Goal: Information Seeking & Learning: Check status

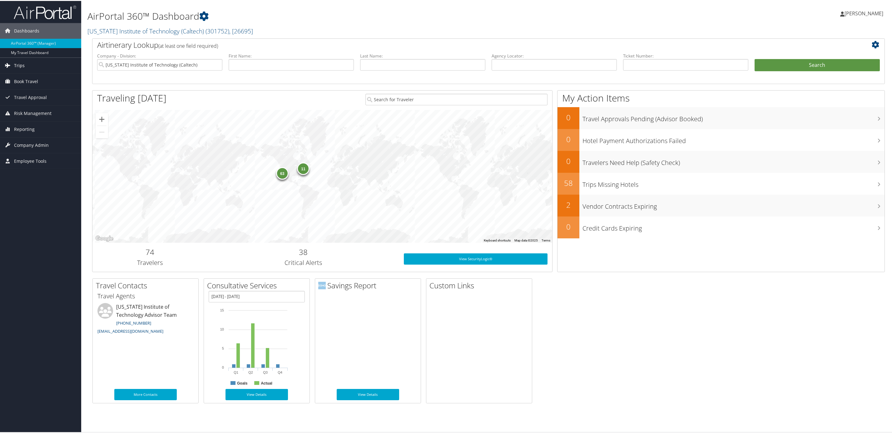
click at [21, 61] on span "Trips" at bounding box center [19, 65] width 11 height 16
click at [17, 78] on link "Airtinerary® Lookup" at bounding box center [40, 76] width 81 height 9
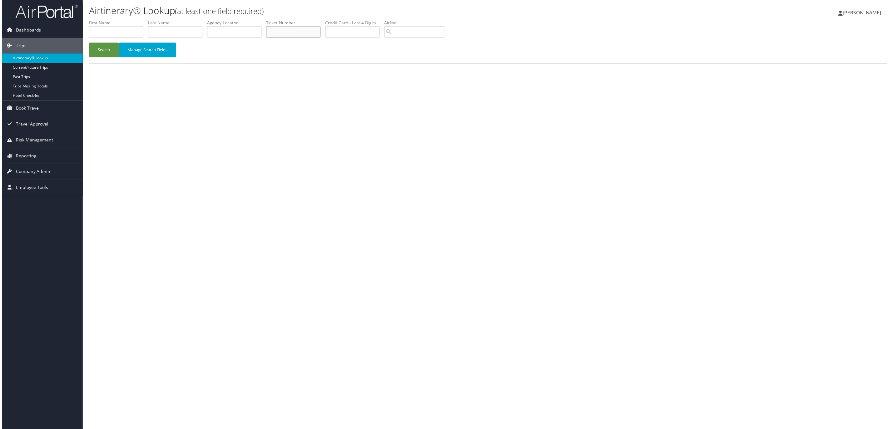
click at [320, 38] on input "text" at bounding box center [292, 32] width 55 height 12
click at [87, 43] on button "Search" at bounding box center [102, 50] width 30 height 15
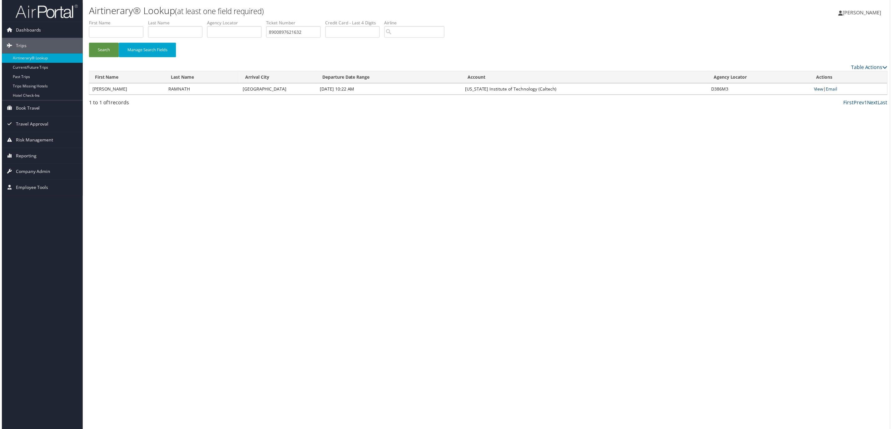
click at [822, 92] on link "View" at bounding box center [820, 89] width 10 height 6
drag, startPoint x: 410, startPoint y: 48, endPoint x: 249, endPoint y: 45, distance: 161.8
click at [249, 20] on ul "First Name Last Name Departure City Arrival City Company/Division Airport/City …" at bounding box center [488, 20] width 802 height 0
type input "0067310503404"
click at [87, 43] on button "Search" at bounding box center [102, 50] width 30 height 15
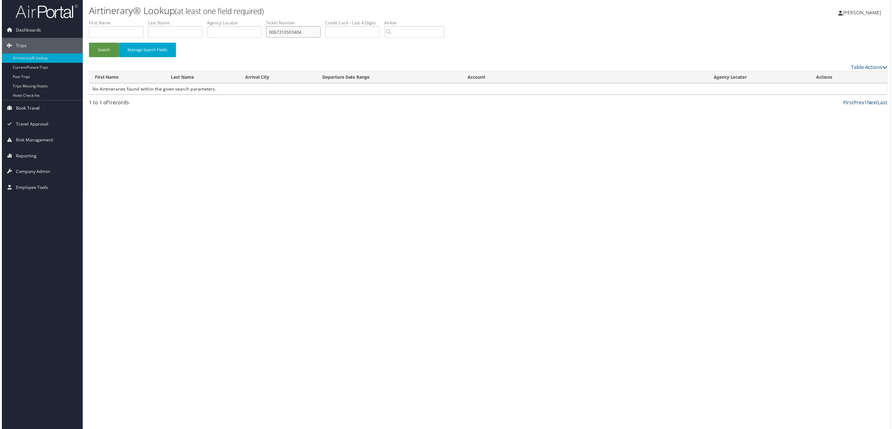
drag, startPoint x: 421, startPoint y: 45, endPoint x: 276, endPoint y: 50, distance: 144.3
click at [276, 20] on ul "First Name Last Name Departure City Arrival City Company/Division Airport/City …" at bounding box center [488, 20] width 802 height 0
click at [191, 38] on input "text" at bounding box center [174, 32] width 55 height 12
click at [105, 57] on button "Search" at bounding box center [102, 50] width 30 height 15
click at [201, 38] on input "GEBREAM" at bounding box center [174, 32] width 55 height 12
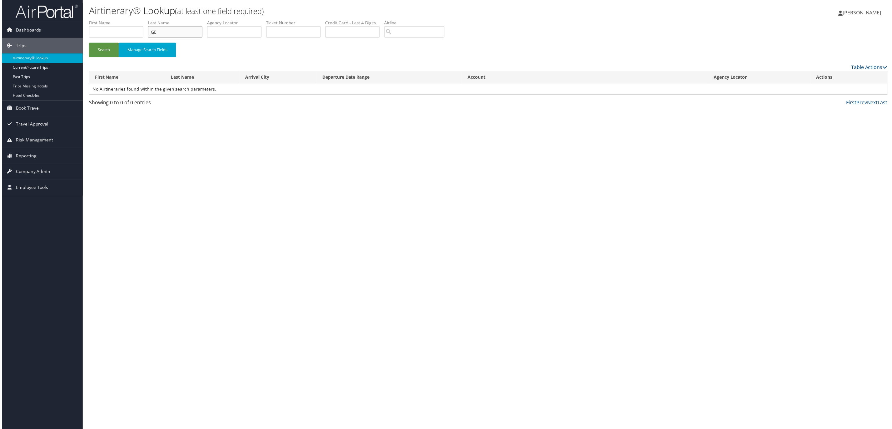
type input "G"
click at [444, 38] on input "search" at bounding box center [414, 32] width 60 height 12
click at [87, 43] on button "Search" at bounding box center [102, 50] width 30 height 15
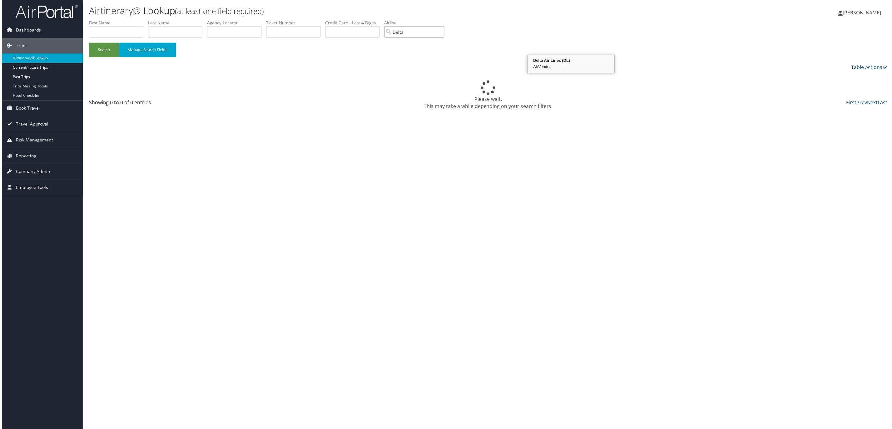
click at [564, 64] on div "Delta Air Lines (DL)" at bounding box center [571, 61] width 85 height 6
type input "Delta Air Lines"
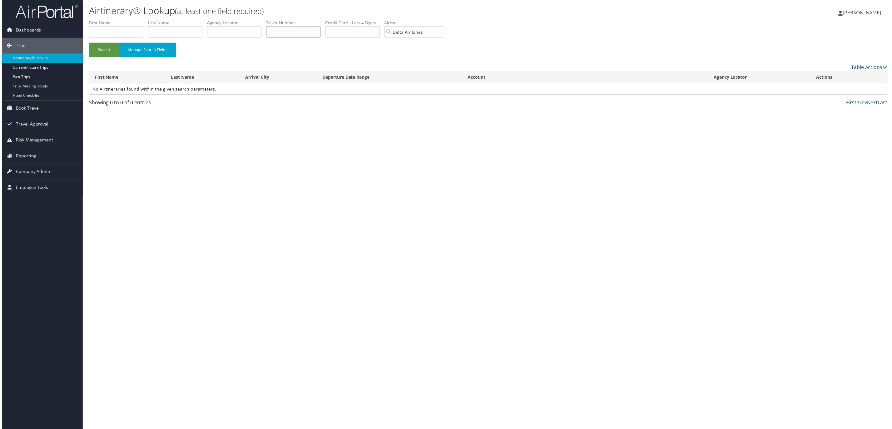
click at [320, 38] on input "text" at bounding box center [292, 32] width 55 height 12
drag, startPoint x: 600, startPoint y: 49, endPoint x: 435, endPoint y: 68, distance: 165.7
click at [435, 63] on form "First Name Last Name Departure City Arrival City Company/Division Airport/City …" at bounding box center [488, 42] width 802 height 44
click at [379, 38] on input "text" at bounding box center [352, 32] width 55 height 12
click at [320, 38] on input "text" at bounding box center [292, 32] width 55 height 12
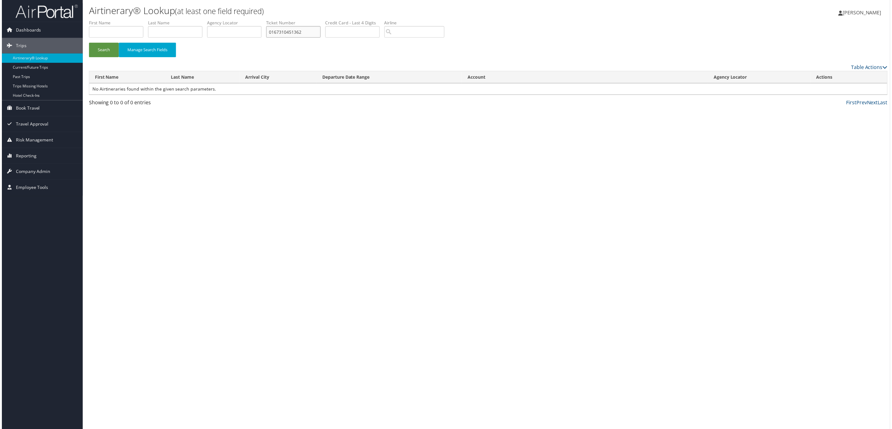
click at [87, 43] on button "Search" at bounding box center [102, 50] width 30 height 15
click at [817, 92] on link "View" at bounding box center [821, 89] width 10 height 6
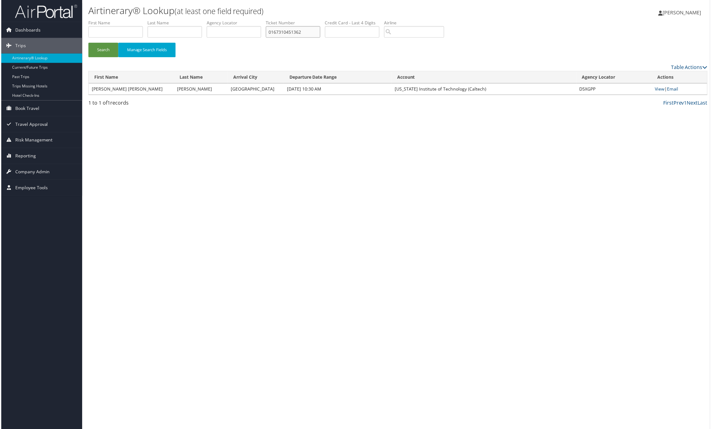
drag, startPoint x: 405, startPoint y: 42, endPoint x: 170, endPoint y: 0, distance: 238.6
click at [208, 20] on ul "First Name Last Name Departure City Arrival City Company/Division Airport/City …" at bounding box center [397, 20] width 621 height 0
type input "0167310239662"
click at [87, 43] on button "Search" at bounding box center [102, 50] width 30 height 15
drag, startPoint x: 412, startPoint y: 47, endPoint x: 298, endPoint y: 41, distance: 114.1
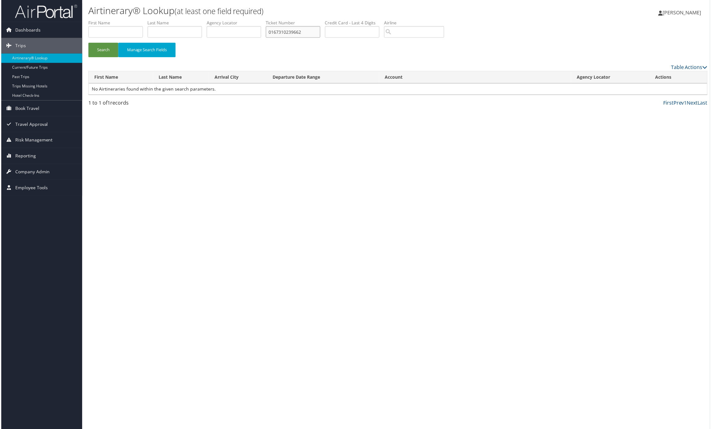
click at [298, 20] on ul "First Name Last Name Departure City Arrival City Company/Division Airport/City …" at bounding box center [397, 20] width 621 height 0
drag, startPoint x: 207, startPoint y: 36, endPoint x: 204, endPoint y: 38, distance: 3.9
click at [204, 38] on li "Last Name" at bounding box center [176, 31] width 59 height 23
click at [201, 38] on input "text" at bounding box center [174, 32] width 55 height 12
click at [87, 43] on button "Search" at bounding box center [102, 50] width 30 height 15
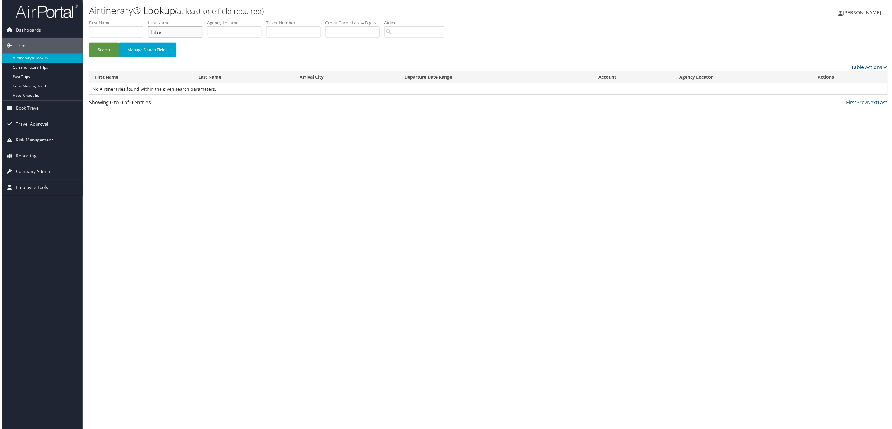
drag, startPoint x: 196, startPoint y: 41, endPoint x: 176, endPoint y: 54, distance: 24.3
click at [175, 38] on input "hifsa" at bounding box center [174, 32] width 55 height 12
click at [87, 43] on button "Search" at bounding box center [102, 50] width 30 height 15
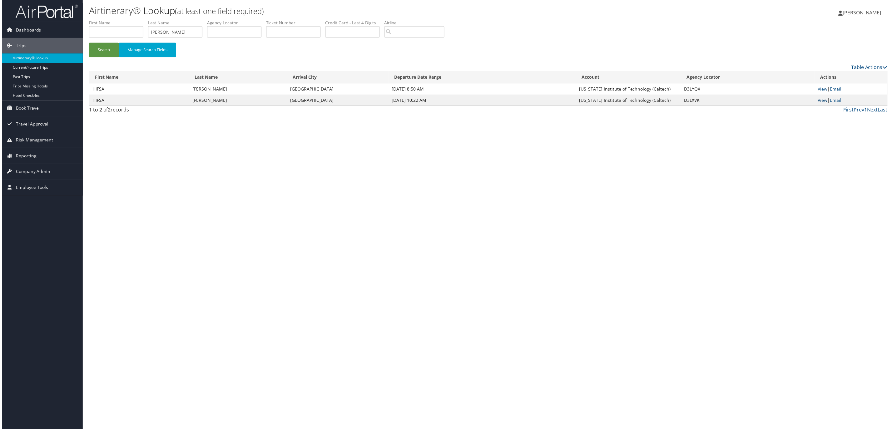
click at [825, 103] on link "View" at bounding box center [824, 100] width 10 height 6
drag, startPoint x: 221, startPoint y: 45, endPoint x: 127, endPoint y: 55, distance: 94.6
click at [127, 20] on ul "First Name Last Name Qayyoom Departure City Arrival City Company/Division Airpo…" at bounding box center [488, 20] width 802 height 0
click at [87, 43] on button "Search" at bounding box center [102, 50] width 30 height 15
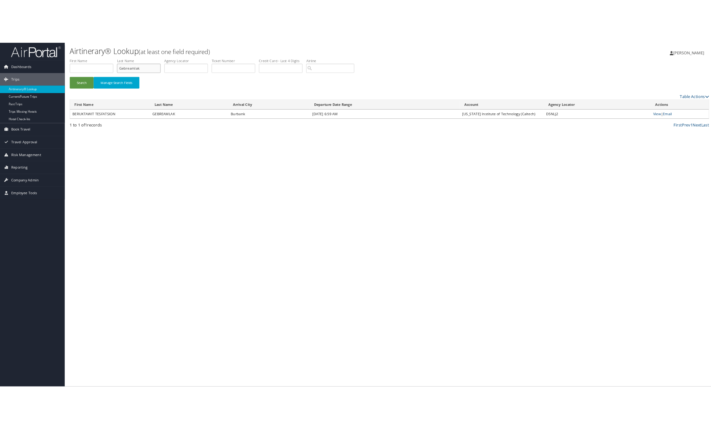
scroll to position [4, 0]
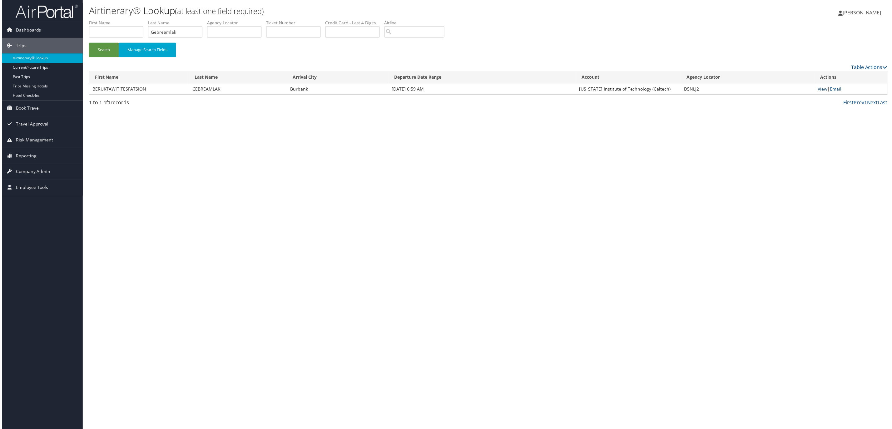
click at [824, 92] on link "View" at bounding box center [824, 89] width 10 height 6
drag, startPoint x: 237, startPoint y: 46, endPoint x: 39, endPoint y: 69, distance: 199.3
click at [41, 69] on div "Dashboards AirPortal 360™ (Manager) My Travel Dashboard Trips Airtinerary® Look…" at bounding box center [448, 216] width 896 height 433
click at [87, 43] on button "Search" at bounding box center [102, 50] width 30 height 15
click at [829, 92] on link "View" at bounding box center [824, 89] width 10 height 6
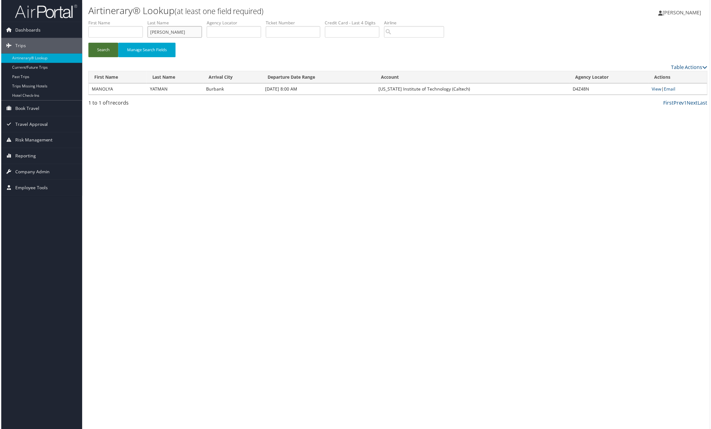
drag, startPoint x: 213, startPoint y: 45, endPoint x: 122, endPoint y: 59, distance: 91.9
click at [129, 20] on ul "First Name Last Name Yatman Departure City Arrival City Company/Division Airpor…" at bounding box center [397, 20] width 621 height 0
click at [87, 43] on button "Search" at bounding box center [102, 50] width 30 height 15
drag, startPoint x: 220, startPoint y: 45, endPoint x: 107, endPoint y: 45, distance: 112.4
click at [107, 20] on ul "First Name Last Name Callifotte Departure City Arrival City Company/Division Ai…" at bounding box center [397, 20] width 621 height 0
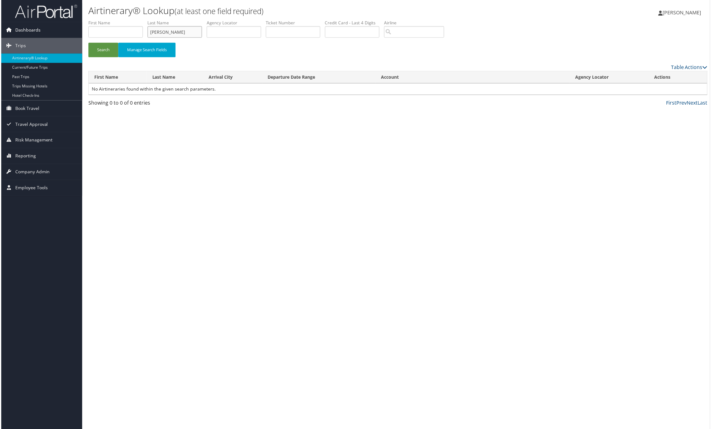
click at [87, 43] on button "Search" at bounding box center [102, 50] width 30 height 15
click at [653, 92] on link "View" at bounding box center [658, 89] width 10 height 6
drag, startPoint x: 223, startPoint y: 46, endPoint x: 95, endPoint y: 60, distance: 128.8
click at [95, 60] on form "First Name Last Name Callicotte Departure City Arrival City Company/Division Ai…" at bounding box center [397, 42] width 621 height 44
click at [87, 43] on button "Search" at bounding box center [102, 50] width 30 height 15
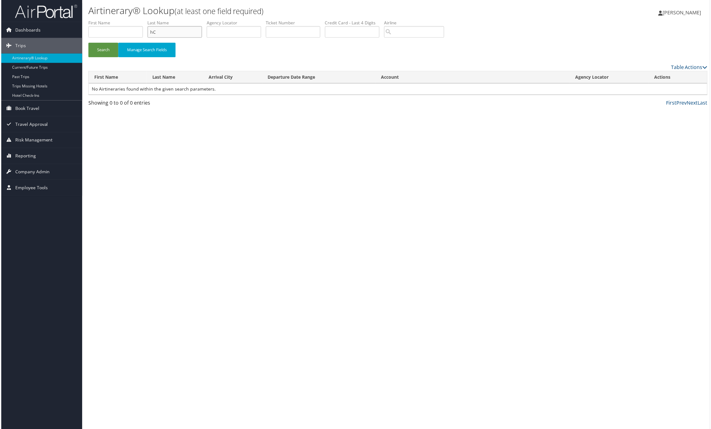
type input "h"
click at [87, 43] on button "Search" at bounding box center [102, 50] width 30 height 15
click at [658, 92] on link "View" at bounding box center [658, 89] width 10 height 6
click at [646, 44] on div "Search Manage Search Fields" at bounding box center [398, 42] width 630 height 44
drag, startPoint x: 226, startPoint y: 40, endPoint x: 134, endPoint y: 34, distance: 92.3
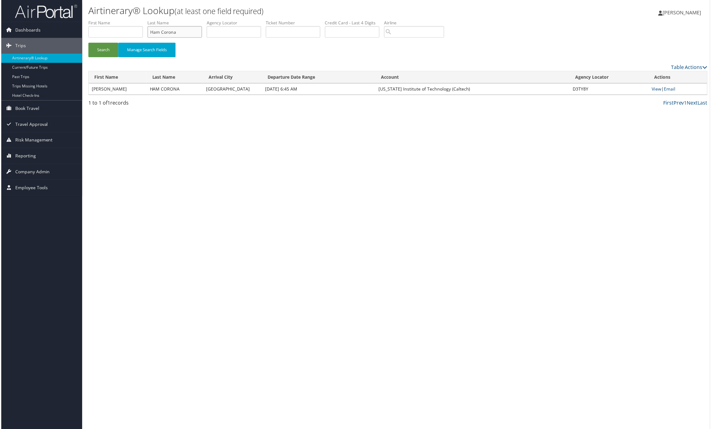
click at [134, 20] on ul "First Name Last Name Ham Corona Departure City Arrival City Company/Division Ai…" at bounding box center [397, 20] width 621 height 0
type input "Ramnath"
click at [87, 43] on button "Search" at bounding box center [102, 50] width 30 height 15
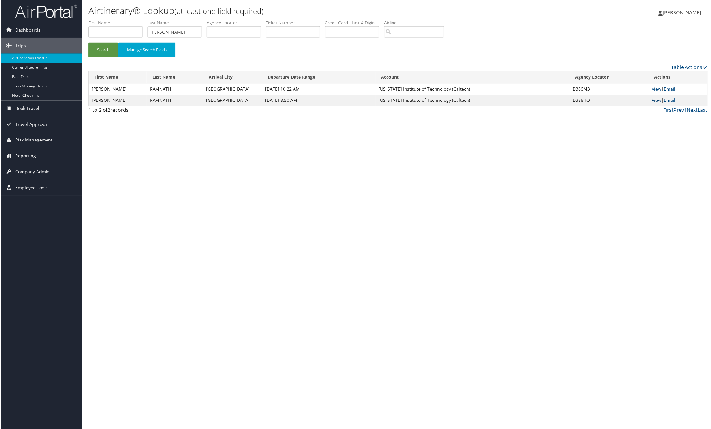
click at [660, 103] on link "View" at bounding box center [658, 100] width 10 height 6
click at [656, 92] on link "View" at bounding box center [658, 89] width 10 height 6
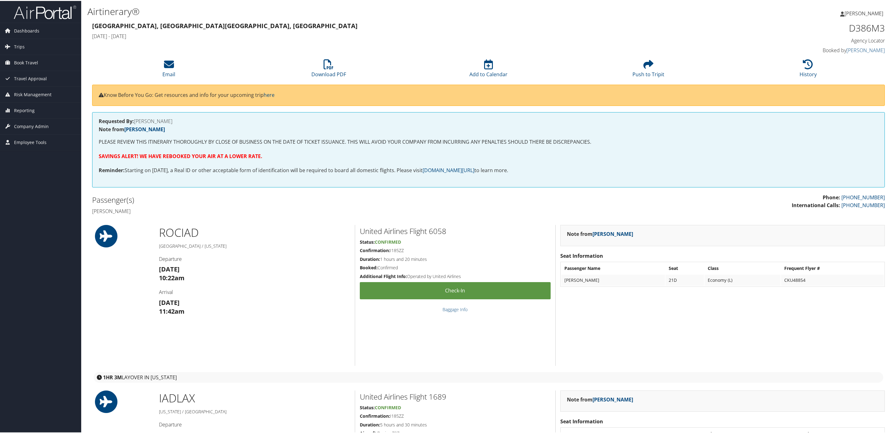
drag, startPoint x: 95, startPoint y: 303, endPoint x: 163, endPoint y: 303, distance: 68.4
click at [163, 214] on h4 "Anagha Ramnath" at bounding box center [288, 210] width 392 height 7
drag, startPoint x: 163, startPoint y: 303, endPoint x: 161, endPoint y: 310, distance: 7.9
copy h4 "Anagha Ramnath"
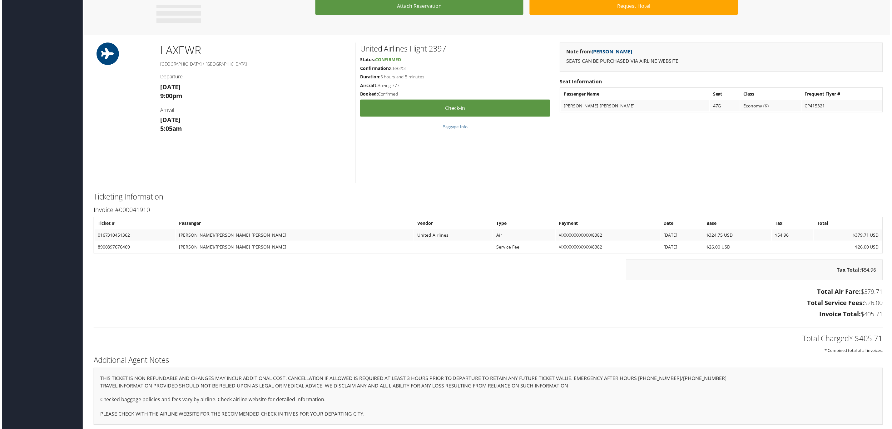
scroll to position [562, 0]
click at [311, 141] on div "86033954 Newark, NJ Los Angeles, CA Wed 10 Sep 2025 - Sun 14 Sep 2025 D5XGPP Ag…" at bounding box center [488, 22] width 802 height 822
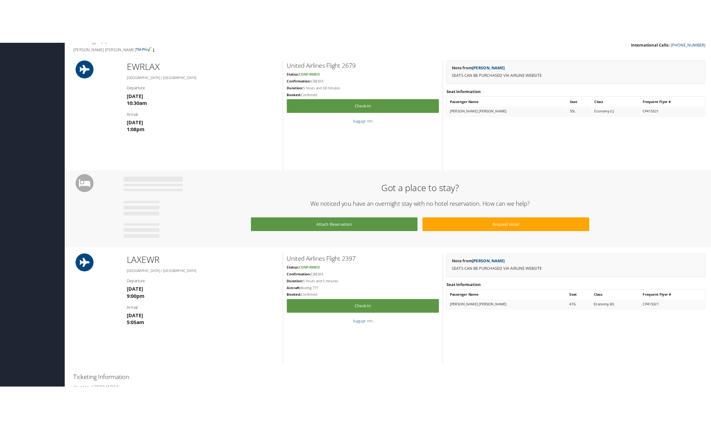
scroll to position [0, 0]
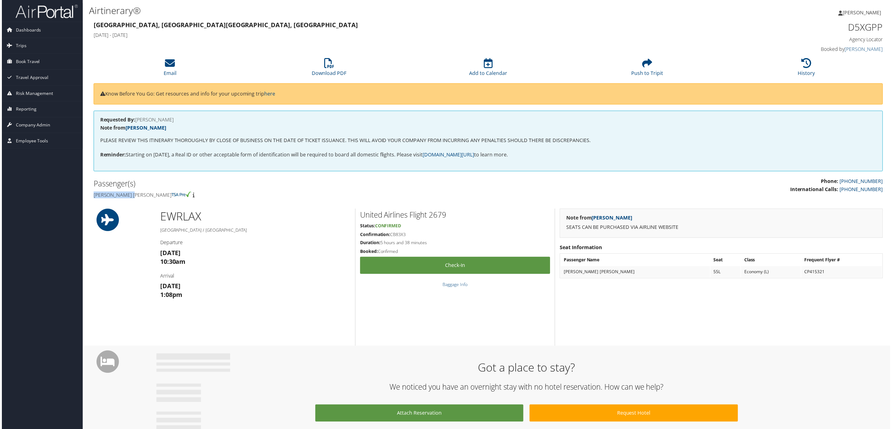
drag, startPoint x: 96, startPoint y: 281, endPoint x: 155, endPoint y: 287, distance: 59.3
click at [155, 199] on h4 "Sophia anne Lee" at bounding box center [288, 195] width 392 height 7
copy h4 "Sophia anne Lee"
click at [325, 81] on li "Download PDF" at bounding box center [329, 67] width 160 height 25
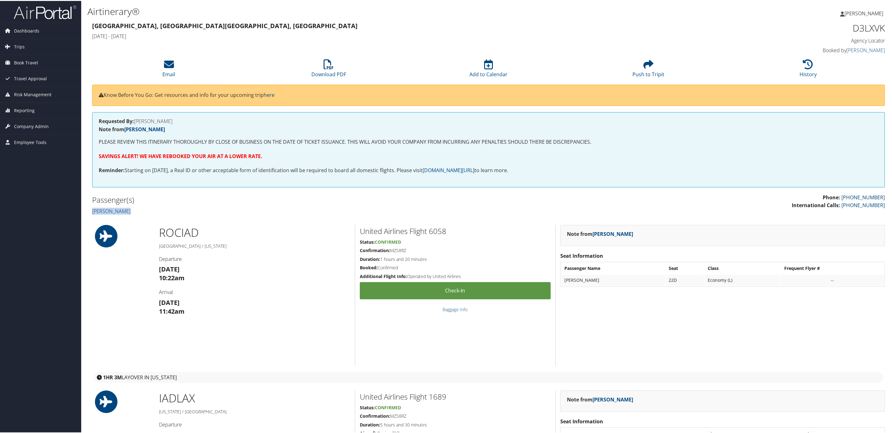
drag, startPoint x: 92, startPoint y: 303, endPoint x: 149, endPoint y: 307, distance: 57.0
click at [149, 216] on div "Passenger(s) Hifsa Qayyoom" at bounding box center [287, 204] width 401 height 23
copy h4 "Hifsa Qayyoom"
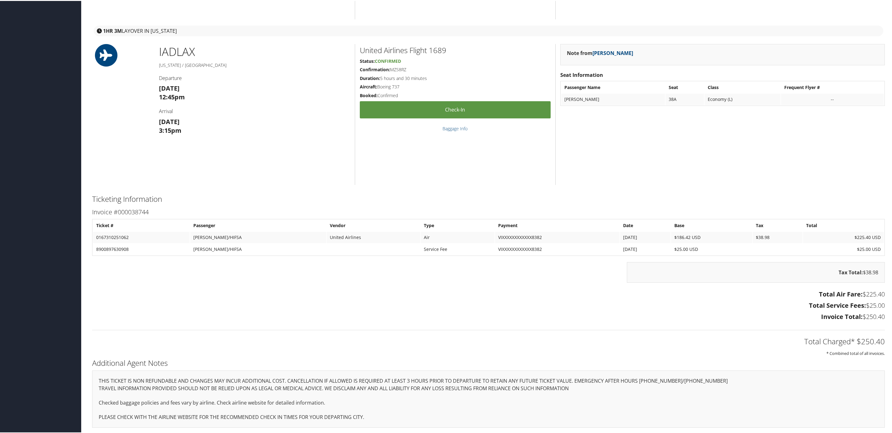
scroll to position [425, 0]
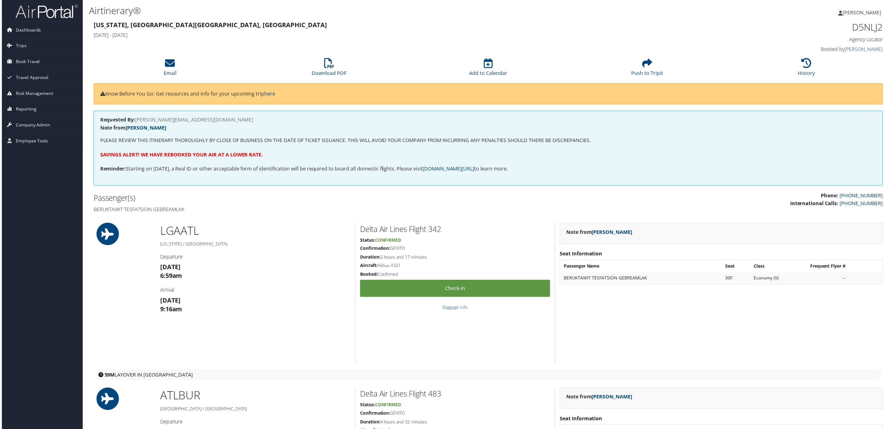
scroll to position [187, 0]
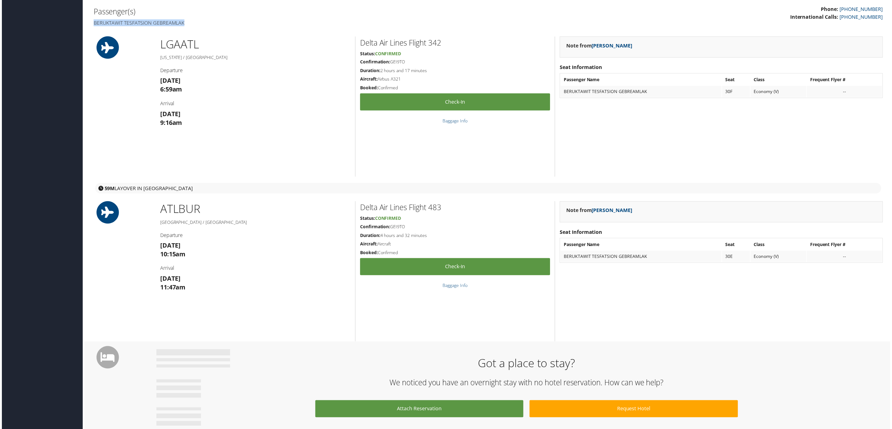
drag, startPoint x: 94, startPoint y: 116, endPoint x: 229, endPoint y: 120, distance: 135.3
click at [229, 29] on div "Passenger(s) Beruktawit tesfatsion Gebreamlak" at bounding box center [287, 16] width 401 height 23
copy h4 "Beruktawit tesfatsion Gebreamlak"
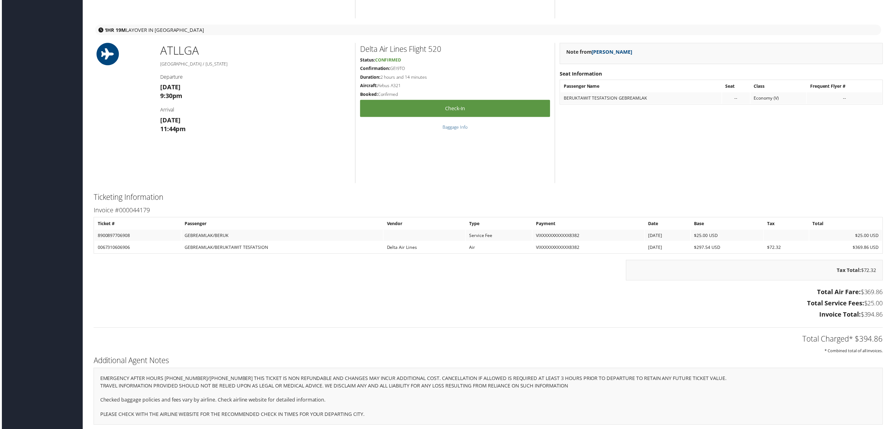
scroll to position [815, 0]
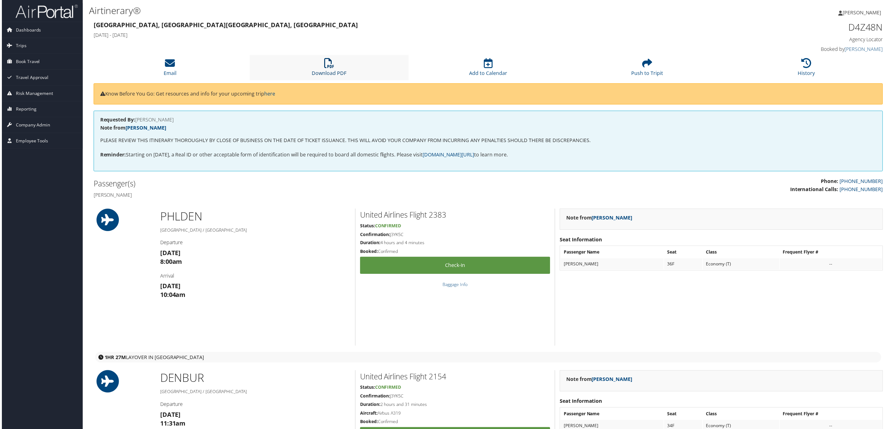
click at [325, 77] on link "Download PDF" at bounding box center [328, 69] width 35 height 15
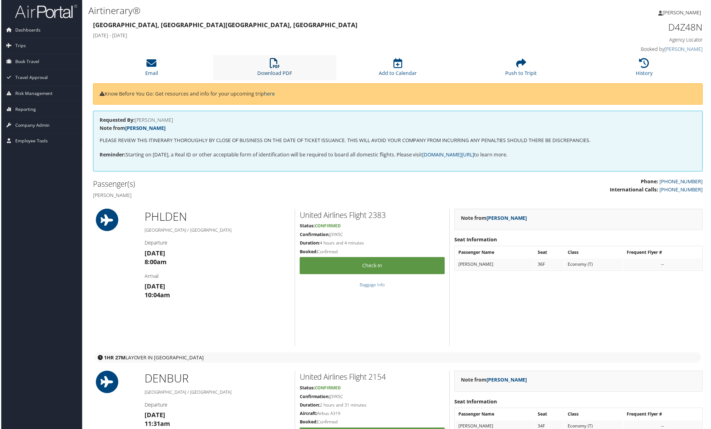
click at [263, 81] on li "Download PDF" at bounding box center [275, 67] width 124 height 25
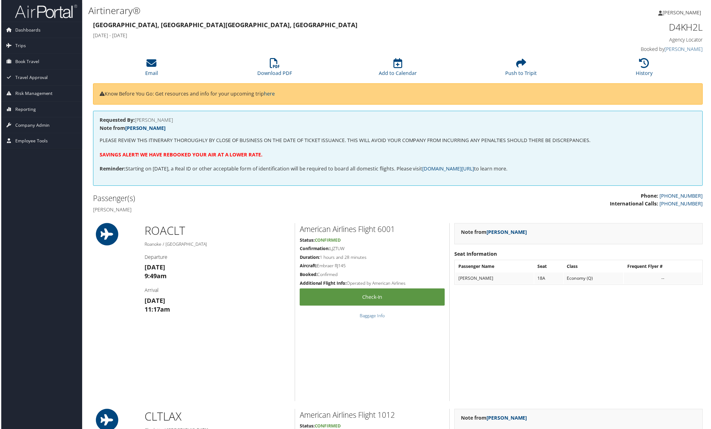
drag, startPoint x: 97, startPoint y: 328, endPoint x: 163, endPoint y: 334, distance: 66.2
click at [163, 216] on div "Passenger(s) [PERSON_NAME]" at bounding box center [242, 204] width 311 height 23
drag, startPoint x: 96, startPoint y: 327, endPoint x: 204, endPoint y: 331, distance: 108.4
click at [204, 214] on h4 "[PERSON_NAME]" at bounding box center [242, 210] width 301 height 7
copy h4 "[PERSON_NAME]"
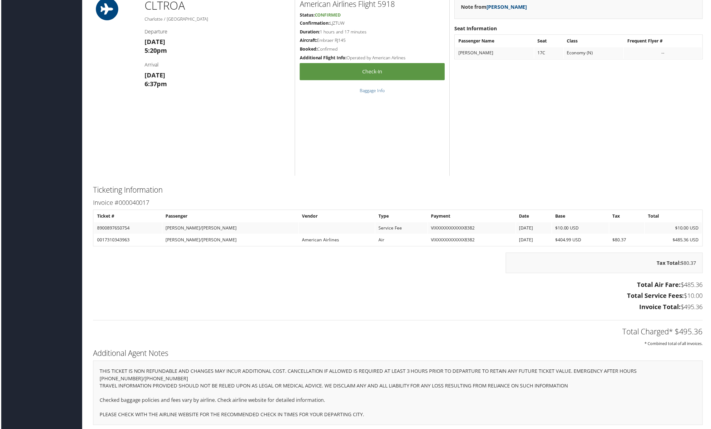
scroll to position [1244, 0]
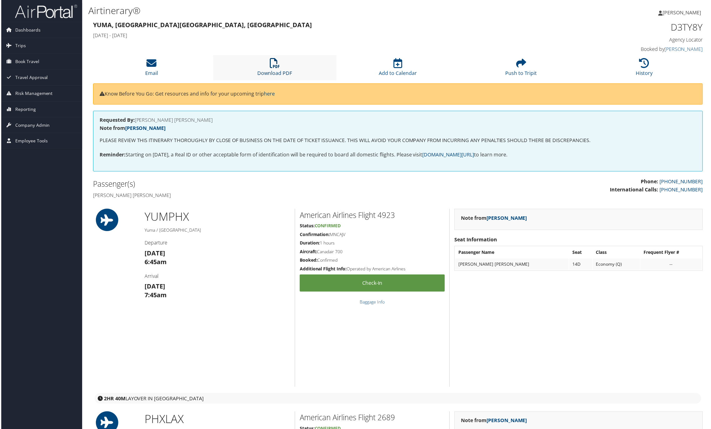
click at [264, 77] on link "Download PDF" at bounding box center [274, 69] width 35 height 15
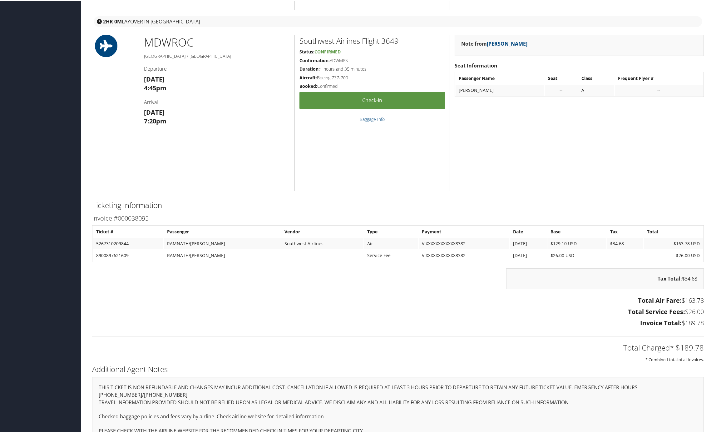
scroll to position [348, 0]
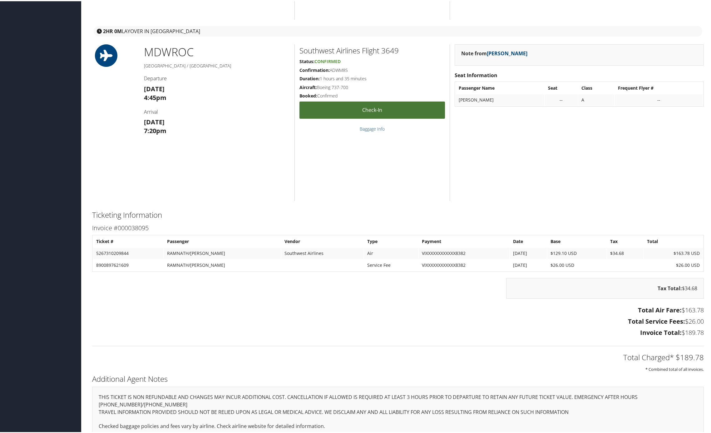
click at [301, 117] on link "Check-in" at bounding box center [372, 108] width 146 height 17
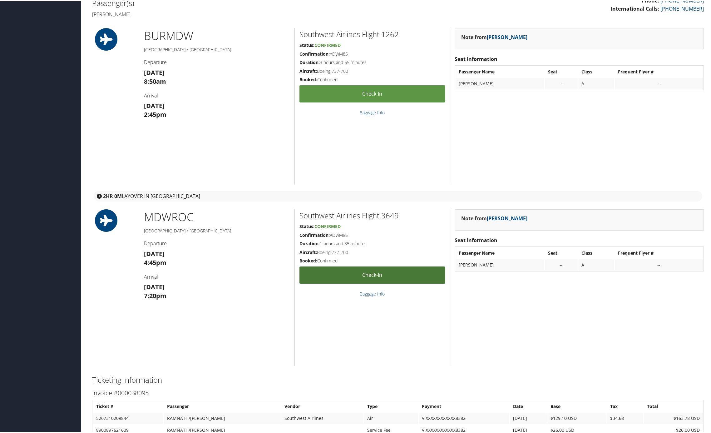
scroll to position [0, 0]
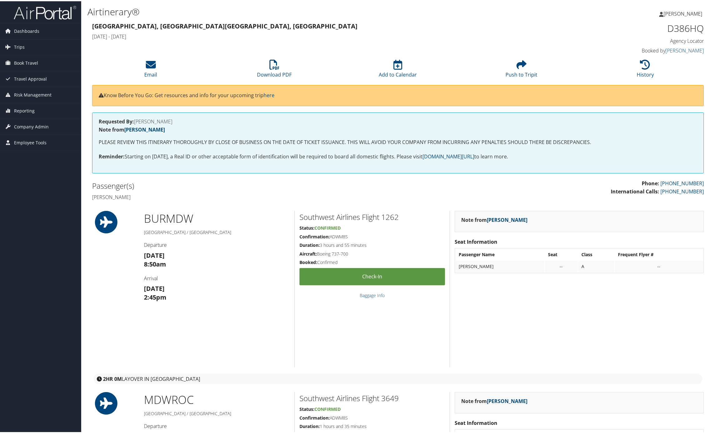
drag, startPoint x: 94, startPoint y: 308, endPoint x: 164, endPoint y: 309, distance: 70.0
click at [164, 199] on h4 "Anagha Ramnath" at bounding box center [242, 195] width 301 height 7
copy h4 "Anagha Ramnath"
click at [398, 200] on div "Phone: 800-378-7221 International Calls: 801-948-3941" at bounding box center [553, 189] width 311 height 22
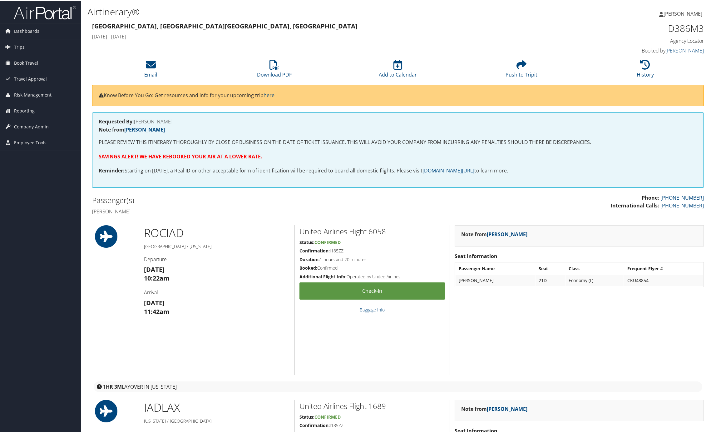
click at [461, 339] on div "85983760 [GEOGRAPHIC_DATA], [GEOGRAPHIC_DATA] [GEOGRAPHIC_DATA], [GEOGRAPHIC_DA…" at bounding box center [397, 408] width 621 height 776
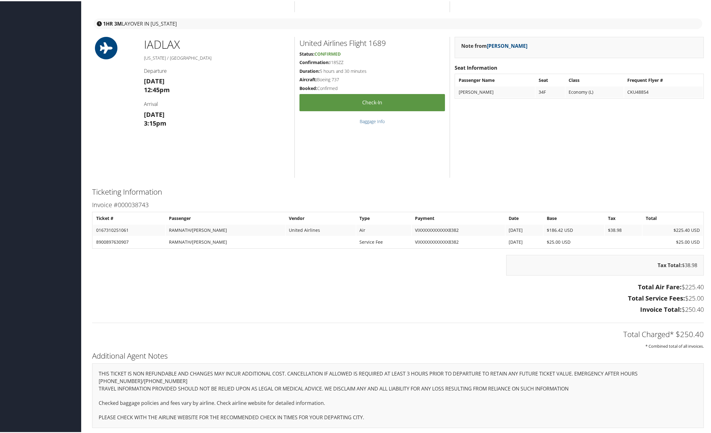
scroll to position [562, 0]
click at [647, 185] on h2 "Ticketing Information" at bounding box center [398, 190] width 612 height 11
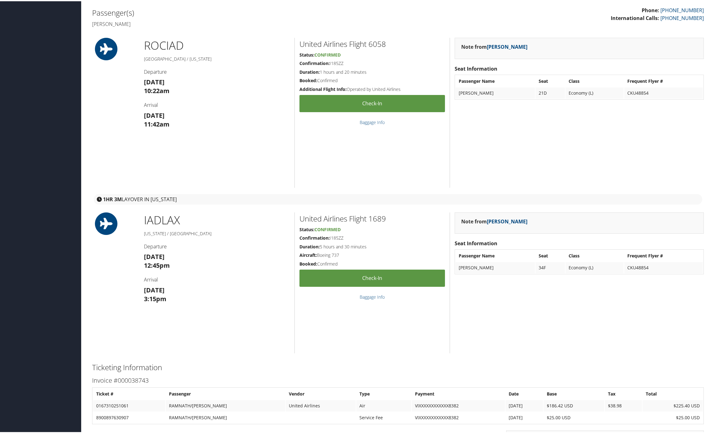
scroll to position [0, 0]
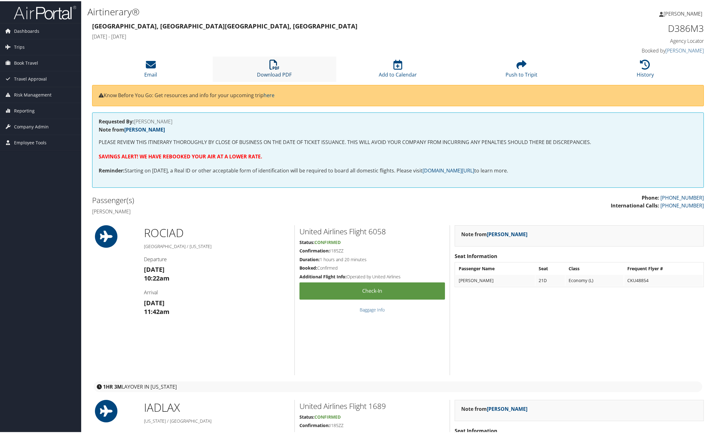
click at [264, 77] on link "Download PDF" at bounding box center [274, 69] width 35 height 15
